Goal: Task Accomplishment & Management: Complete application form

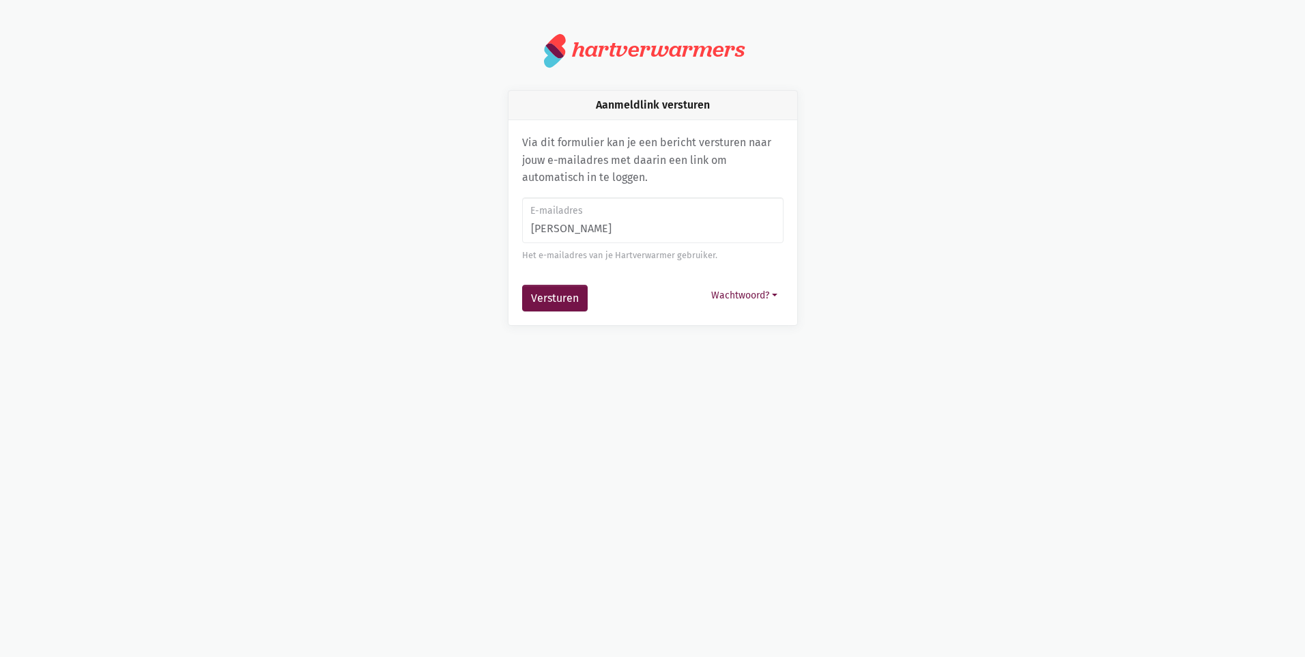
type input "[PERSON_NAME][EMAIL_ADDRESS][DOMAIN_NAME][PERSON_NAME]"
click at [557, 300] on button "Versturen" at bounding box center [555, 298] width 66 height 27
